Goal: Find specific page/section: Find specific page/section

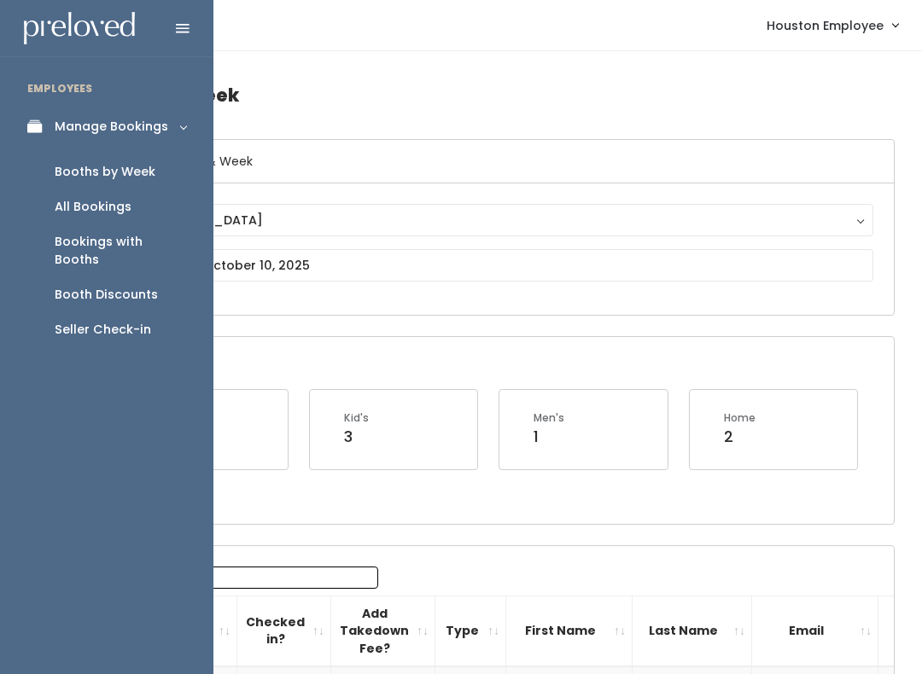
click at [151, 277] on link "Booth Discounts" at bounding box center [106, 294] width 213 height 35
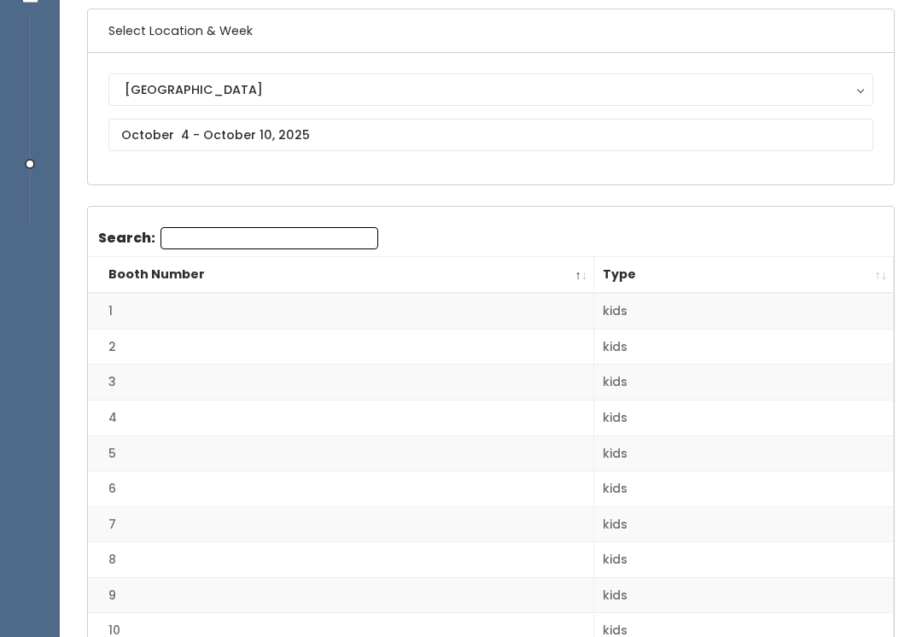
scroll to position [128, 0]
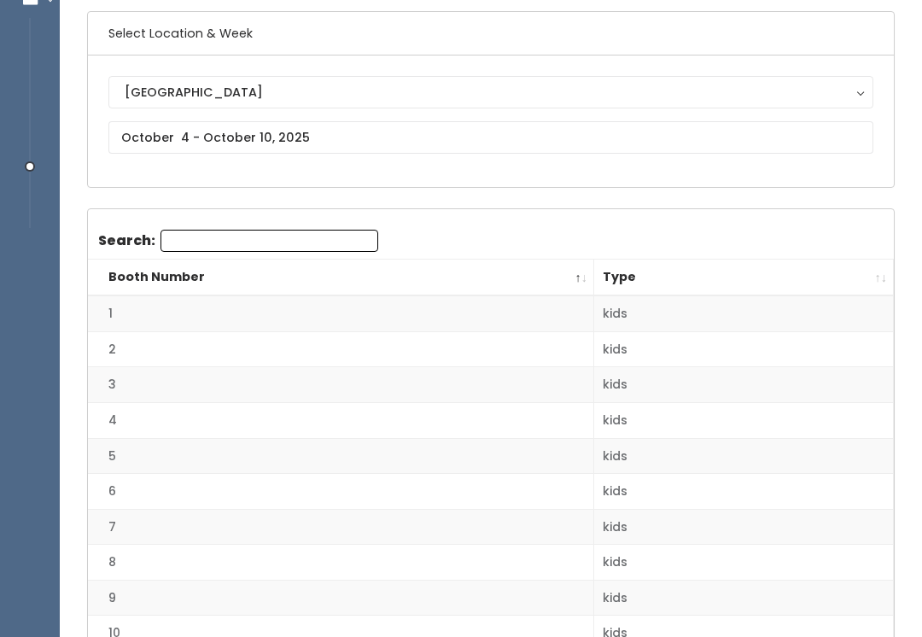
click at [473, 332] on td "2" at bounding box center [341, 349] width 506 height 36
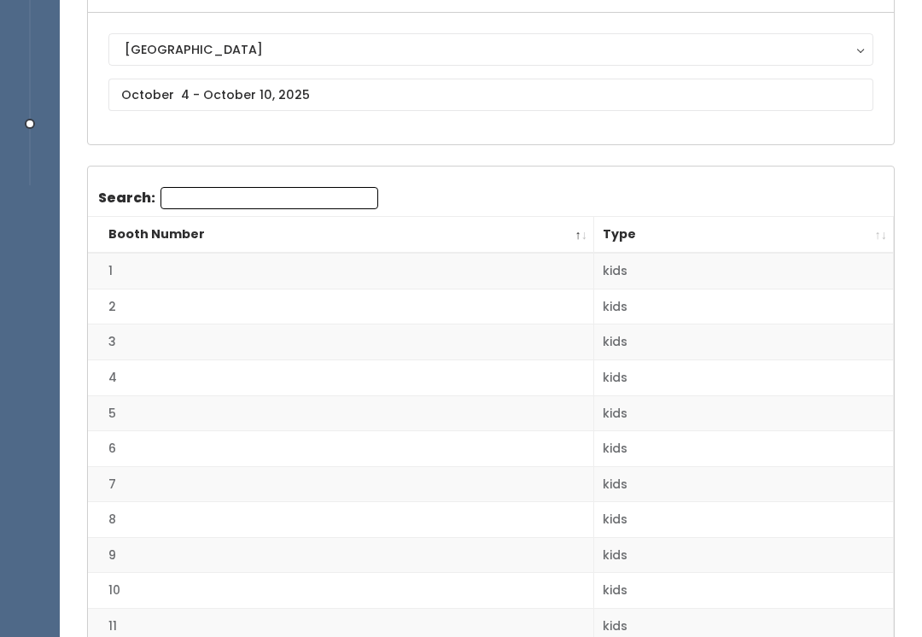
click at [867, 242] on th "Type" at bounding box center [744, 236] width 300 height 37
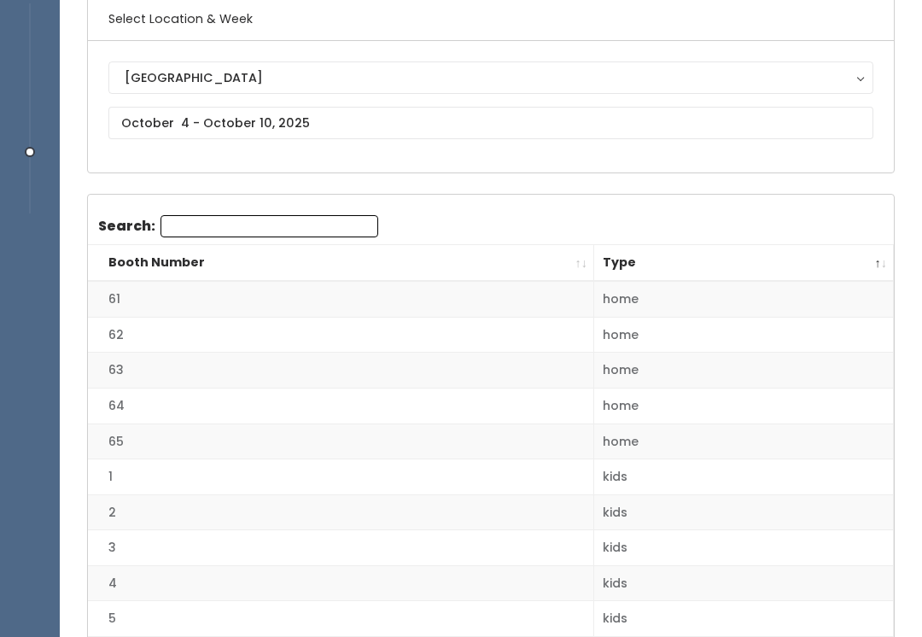
scroll to position [0, 0]
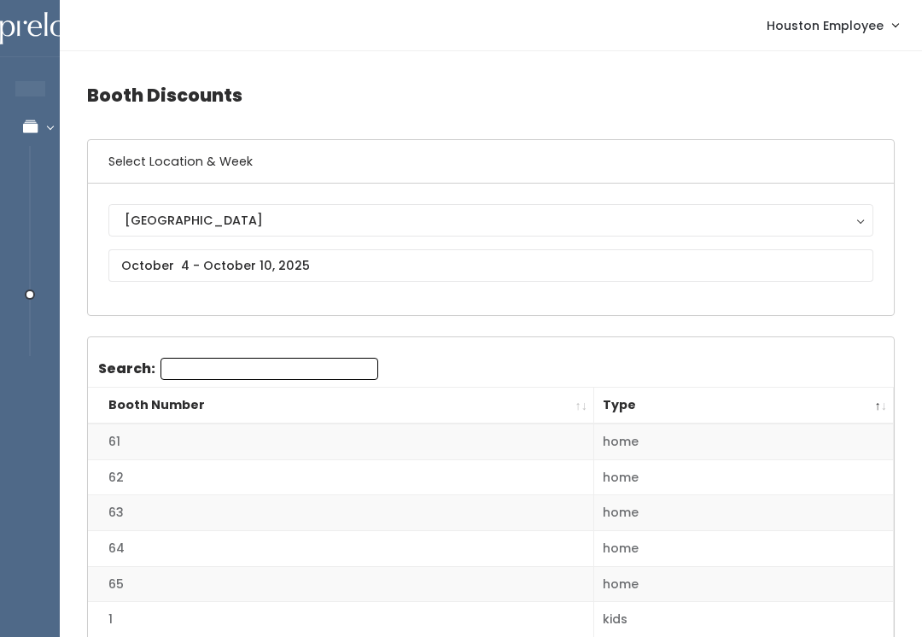
click at [874, 398] on th "Type" at bounding box center [744, 406] width 300 height 37
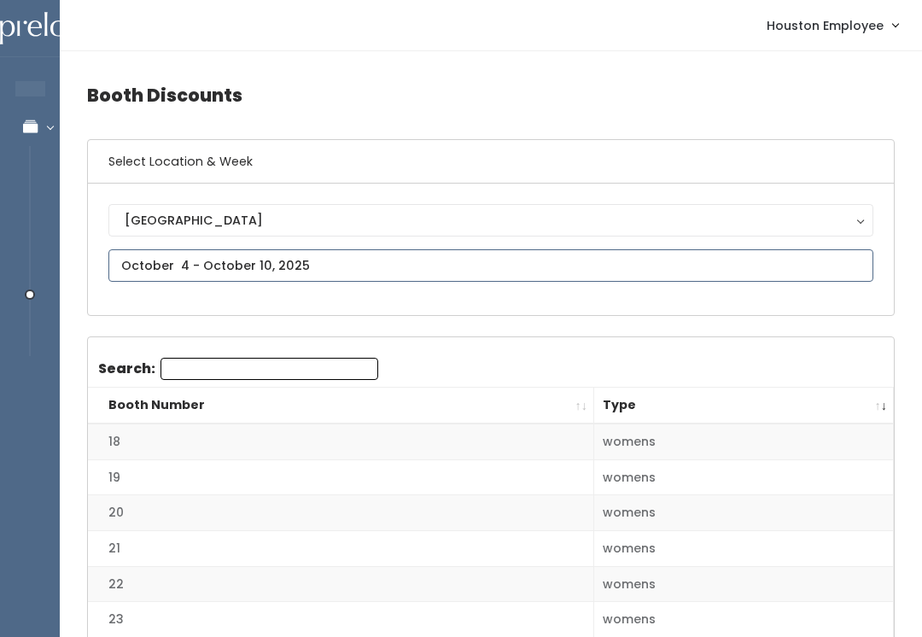
click at [672, 279] on input "text" at bounding box center [490, 265] width 765 height 32
type input "September 27 to October 3"
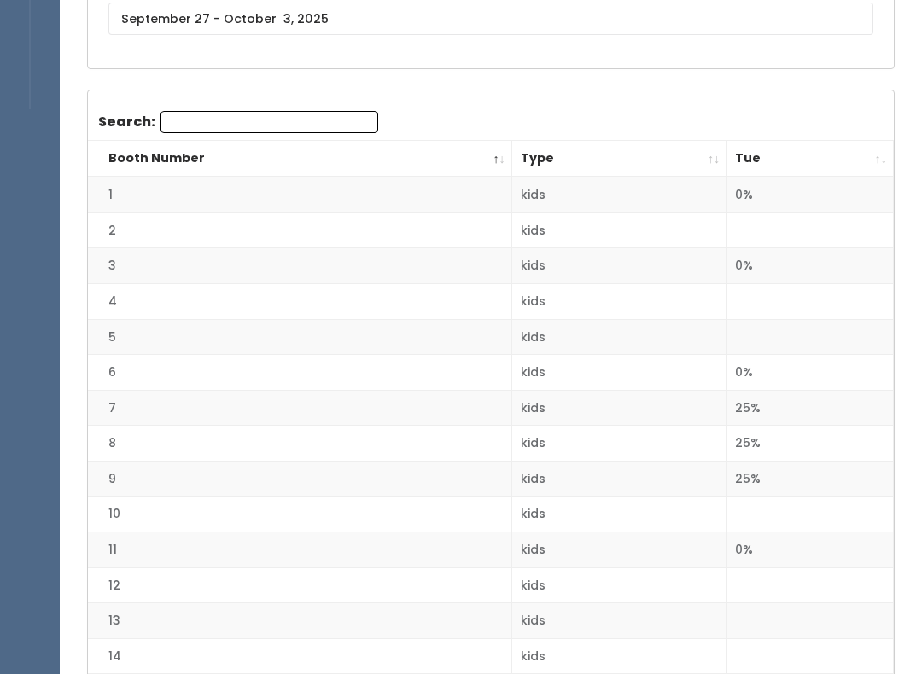
scroll to position [247, 0]
click at [878, 141] on th "Tue" at bounding box center [809, 159] width 167 height 37
click at [883, 158] on th "Tue" at bounding box center [809, 159] width 167 height 37
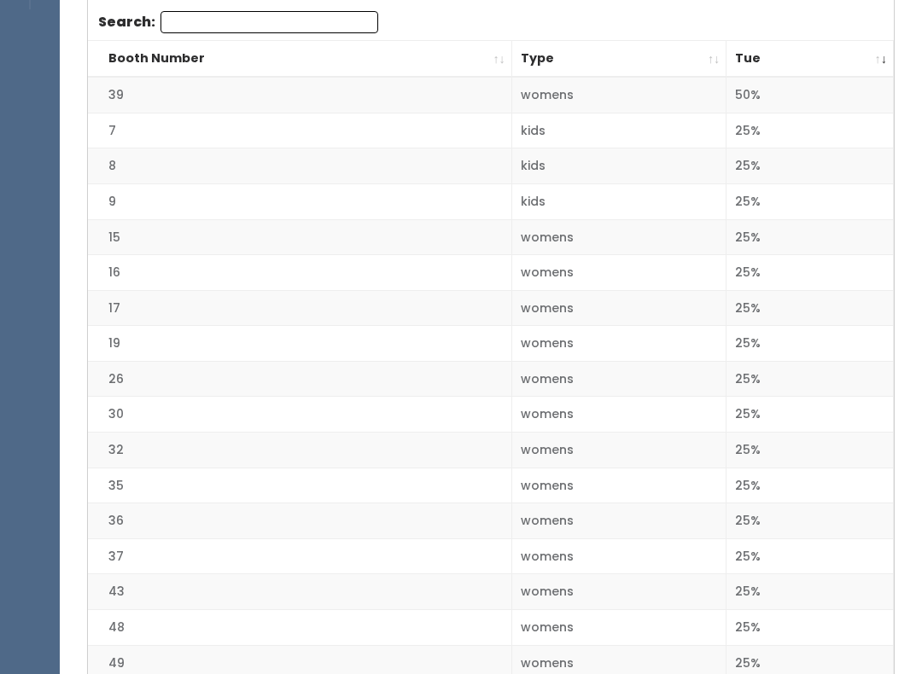
scroll to position [347, 0]
